Goal: Transaction & Acquisition: Purchase product/service

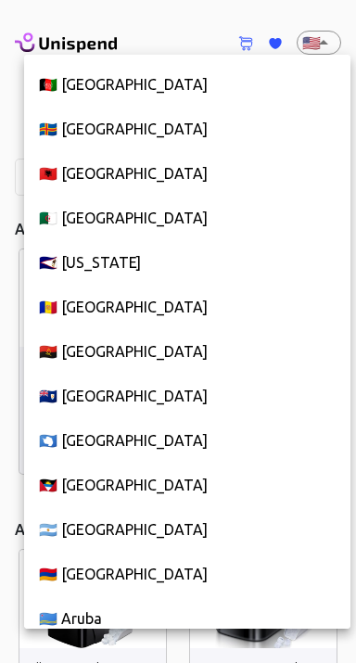
scroll to position [10107, 0]
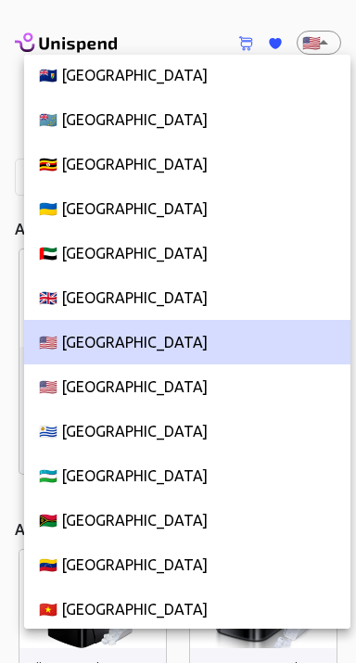
click at [66, 289] on li "🇬🇧 [GEOGRAPHIC_DATA]" at bounding box center [187, 297] width 326 height 44
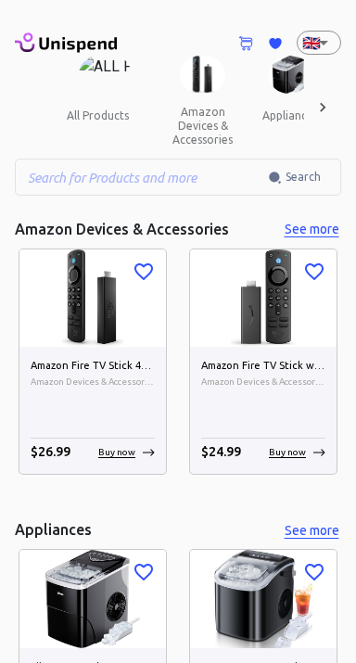
type input "GB"
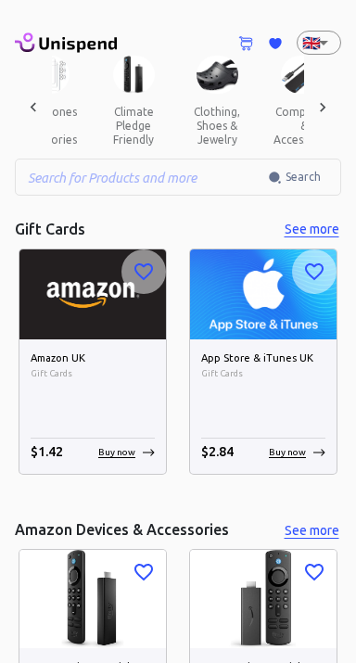
scroll to position [0, 842]
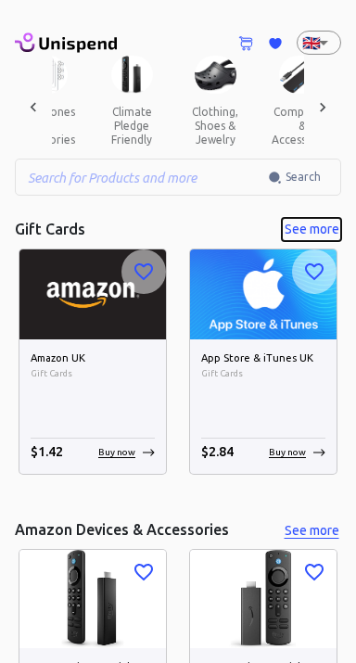
click at [299, 231] on button "See more" at bounding box center [311, 229] width 59 height 23
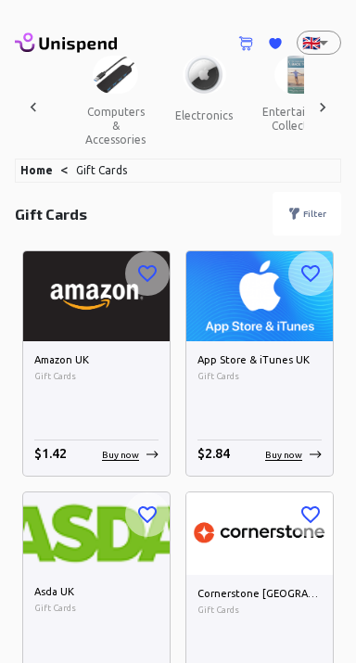
scroll to position [0, 1030]
click at [99, 116] on button "computers & accessories" at bounding box center [114, 126] width 90 height 64
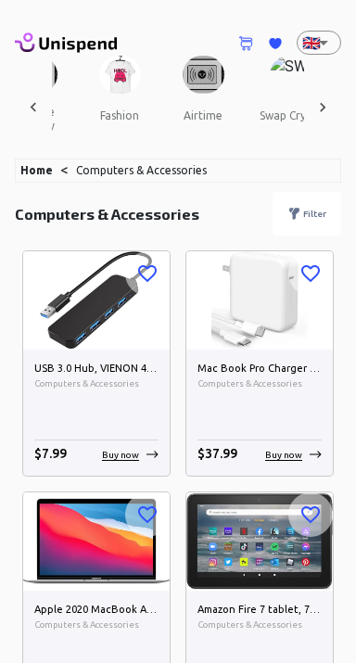
scroll to position [0, 2589]
